Goal: Information Seeking & Learning: Learn about a topic

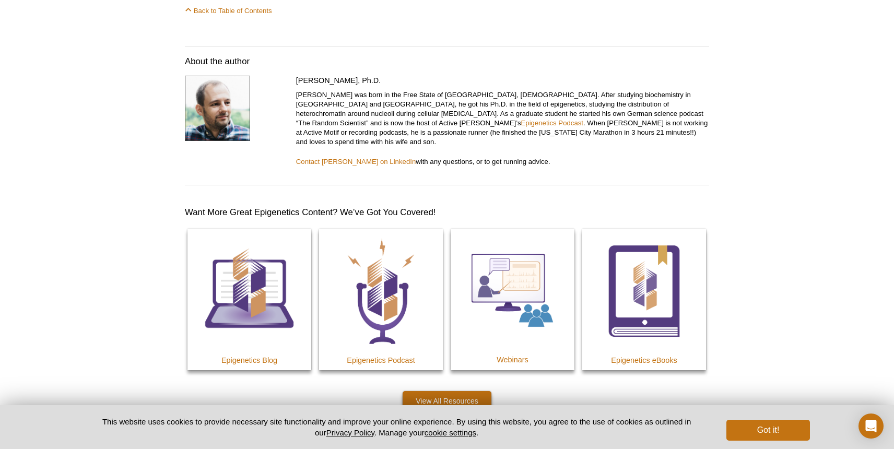
scroll to position [5653, 0]
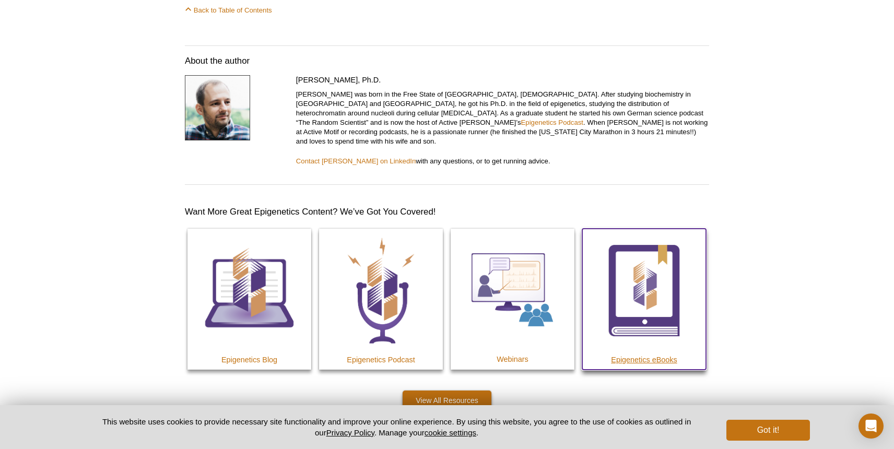
click at [650, 355] on h4 "Epigenetics eBooks" at bounding box center [644, 359] width 124 height 9
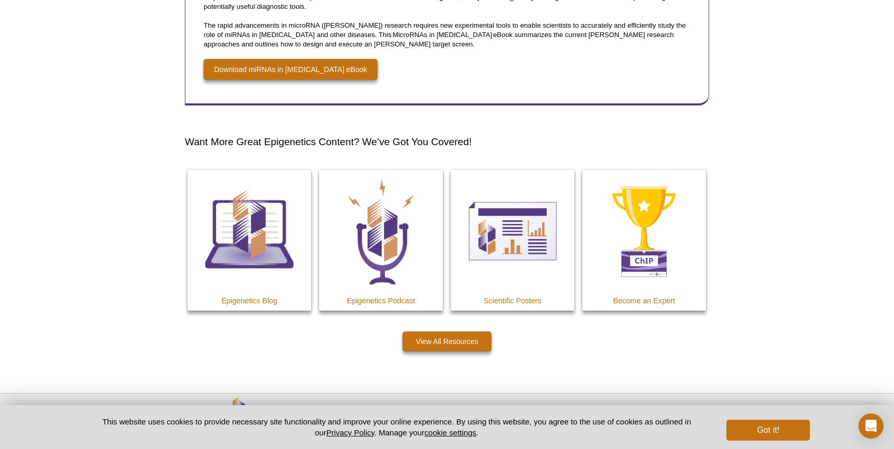
scroll to position [1712, 0]
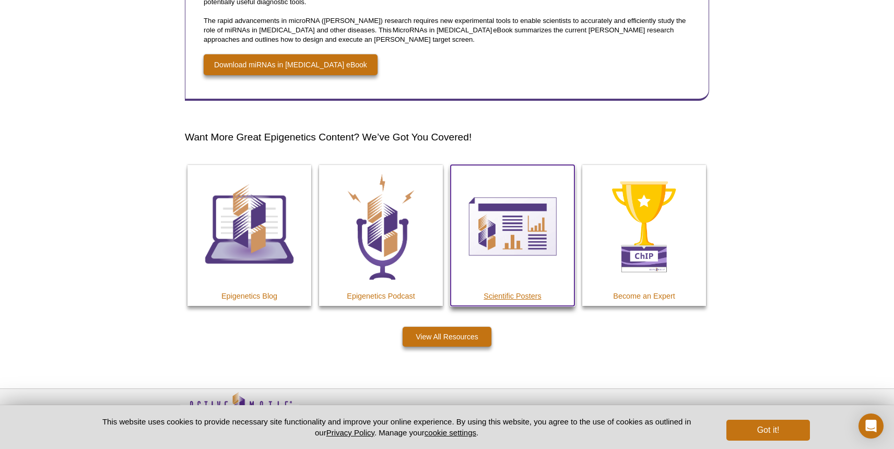
click at [508, 296] on h4 "Scientific Posters" at bounding box center [513, 295] width 124 height 9
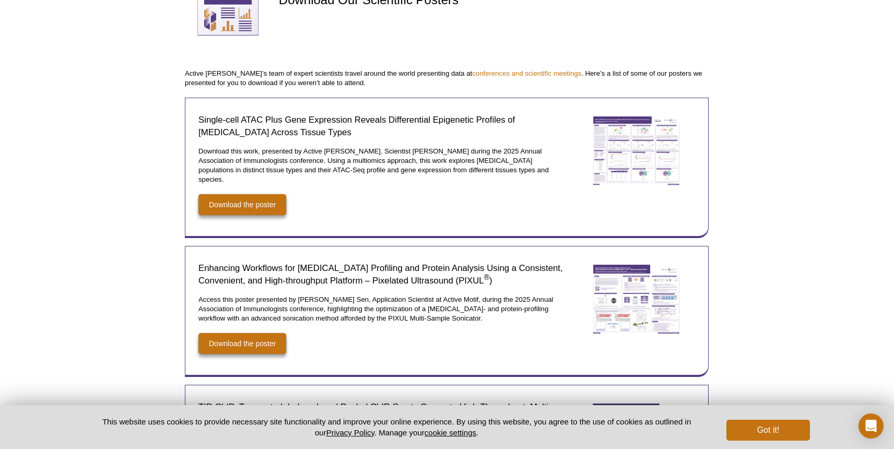
scroll to position [86, 0]
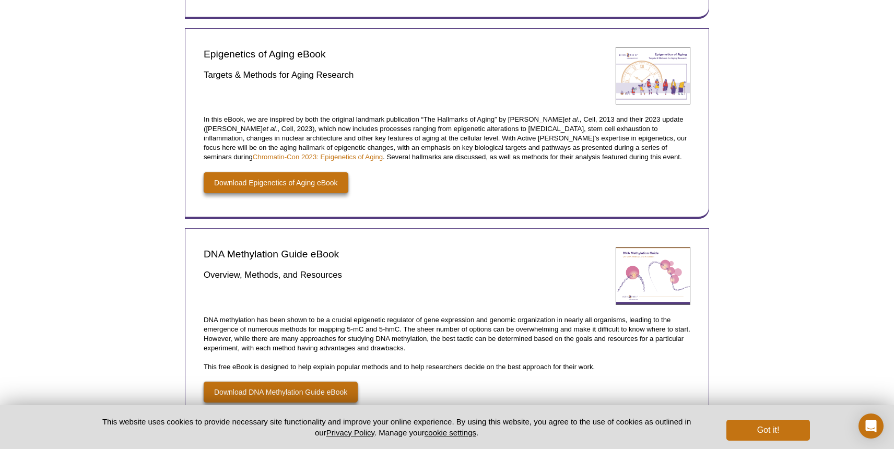
scroll to position [508, 0]
